Goal: Find specific page/section: Find specific page/section

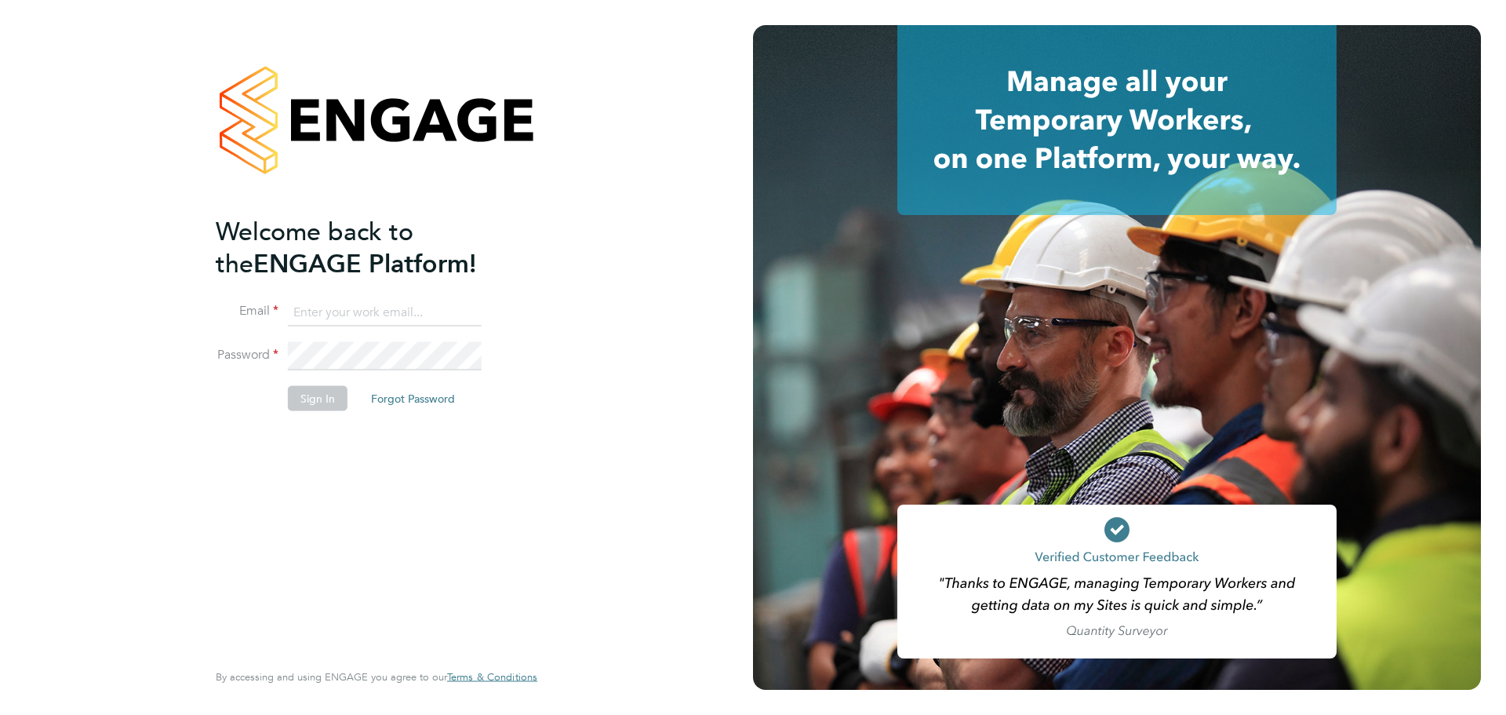
type input "[PERSON_NAME][EMAIL_ADDRESS][PERSON_NAME][DOMAIN_NAME]"
click at [326, 409] on button "Sign In" at bounding box center [318, 398] width 60 height 25
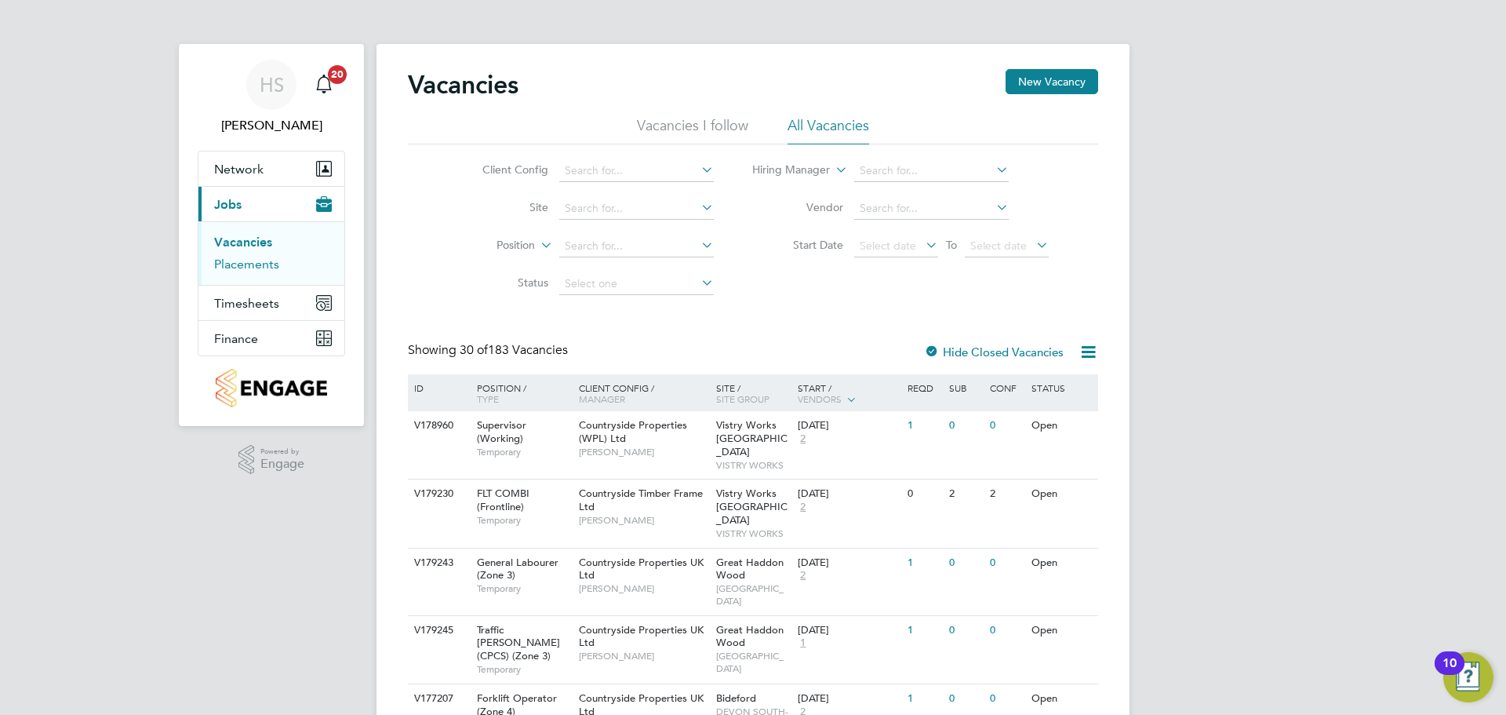
click at [253, 264] on link "Placements" at bounding box center [246, 264] width 65 height 15
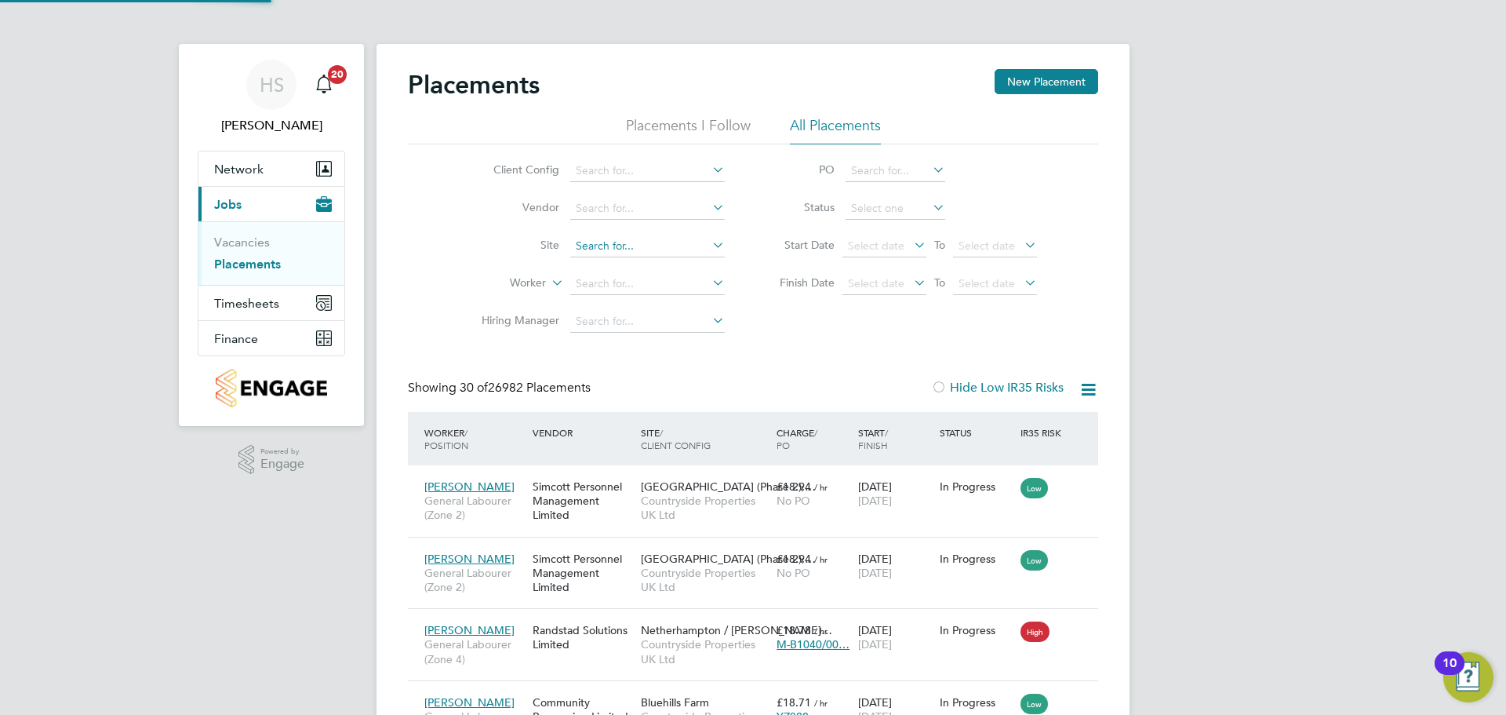
click at [633, 251] on input at bounding box center [647, 246] width 155 height 22
click at [635, 272] on li "Dra can Village" at bounding box center [648, 267] width 156 height 21
type input "Dracan Village"
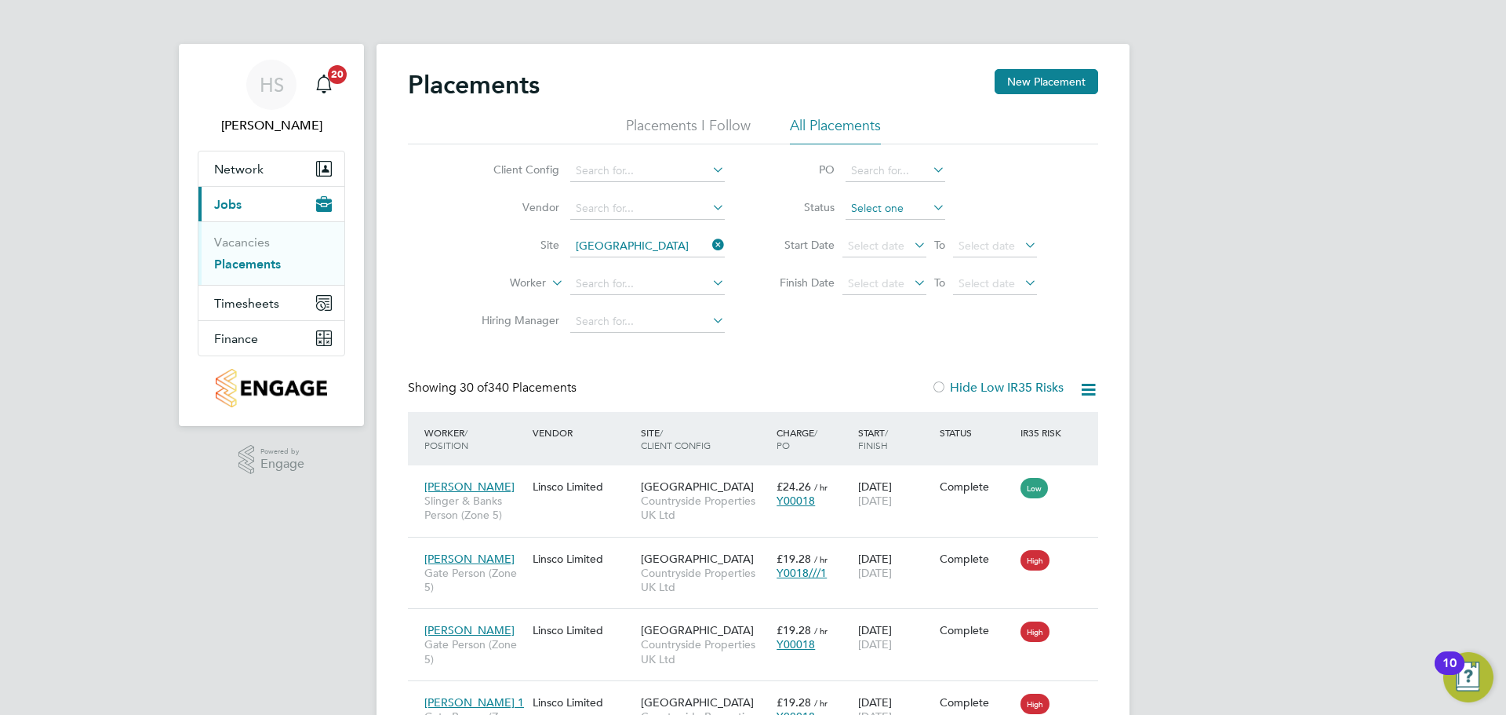
click at [894, 205] on input at bounding box center [896, 209] width 100 height 22
click at [895, 224] on li "Active" at bounding box center [895, 230] width 101 height 20
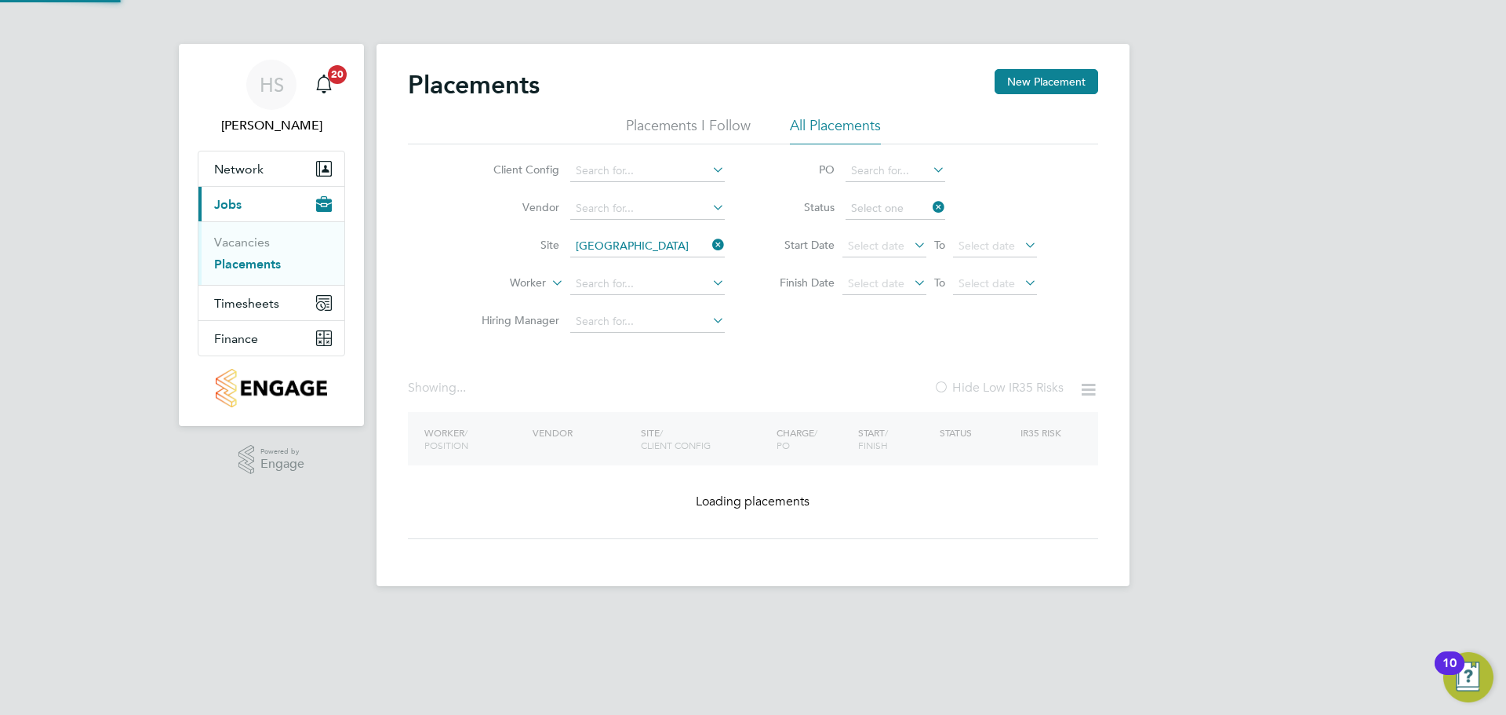
type input "Active"
